Goal: Check status

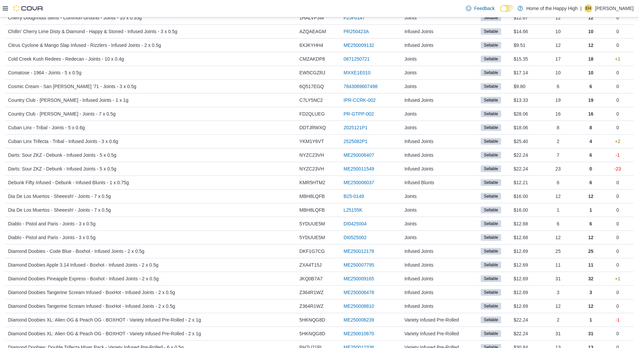
scroll to position [1442, 0]
